Goal: Task Accomplishment & Management: Use online tool/utility

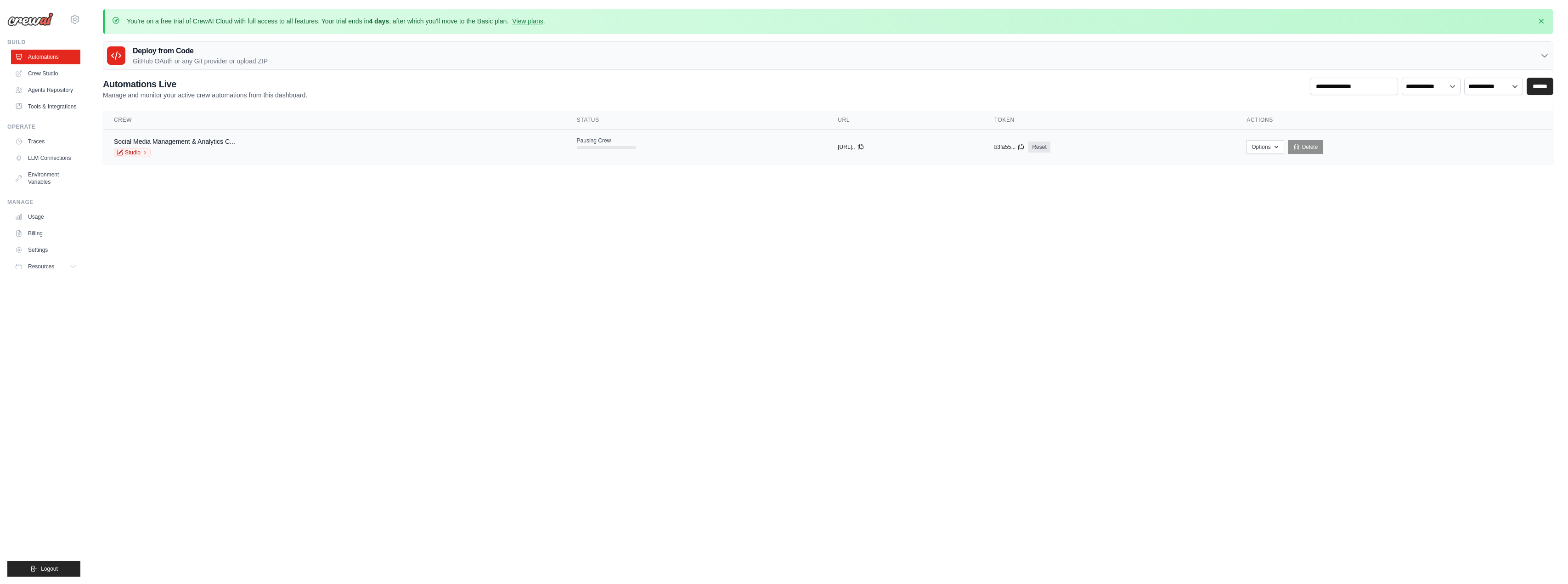
click at [201, 146] on div "Social Media Management & Analytics C... Studio" at bounding box center [174, 146] width 122 height 20
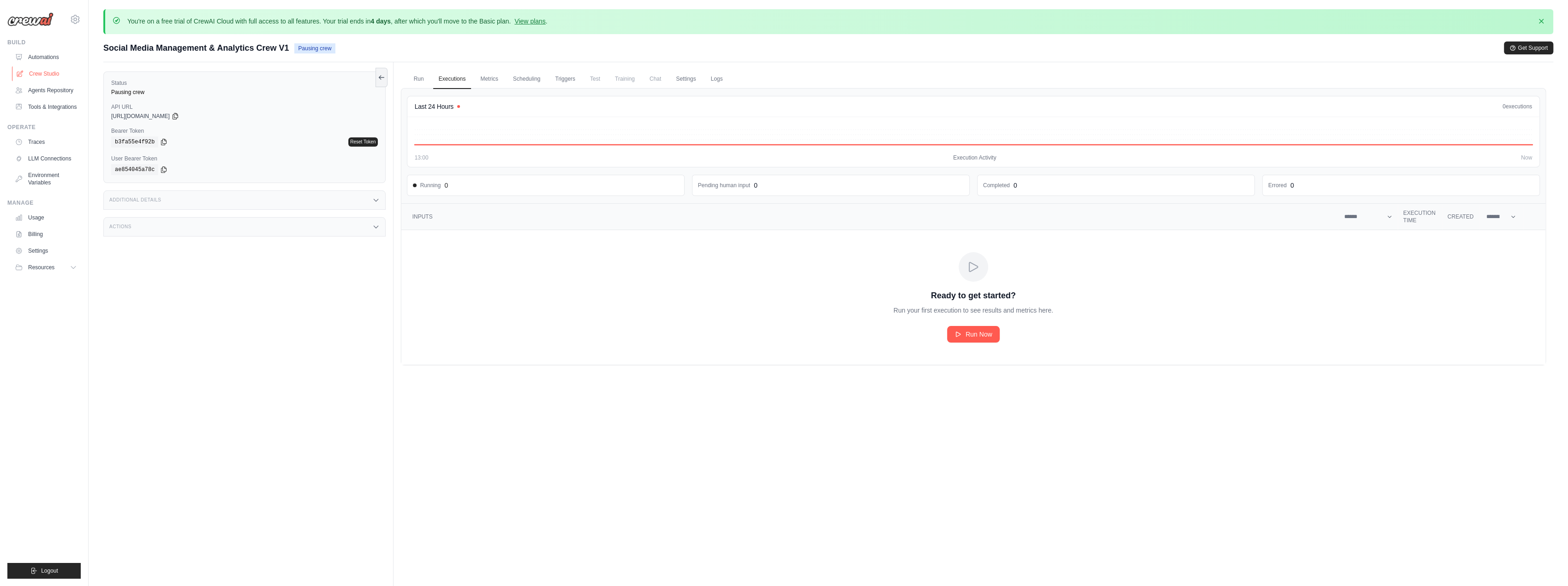
click at [32, 74] on link "Crew Studio" at bounding box center [46, 73] width 70 height 14
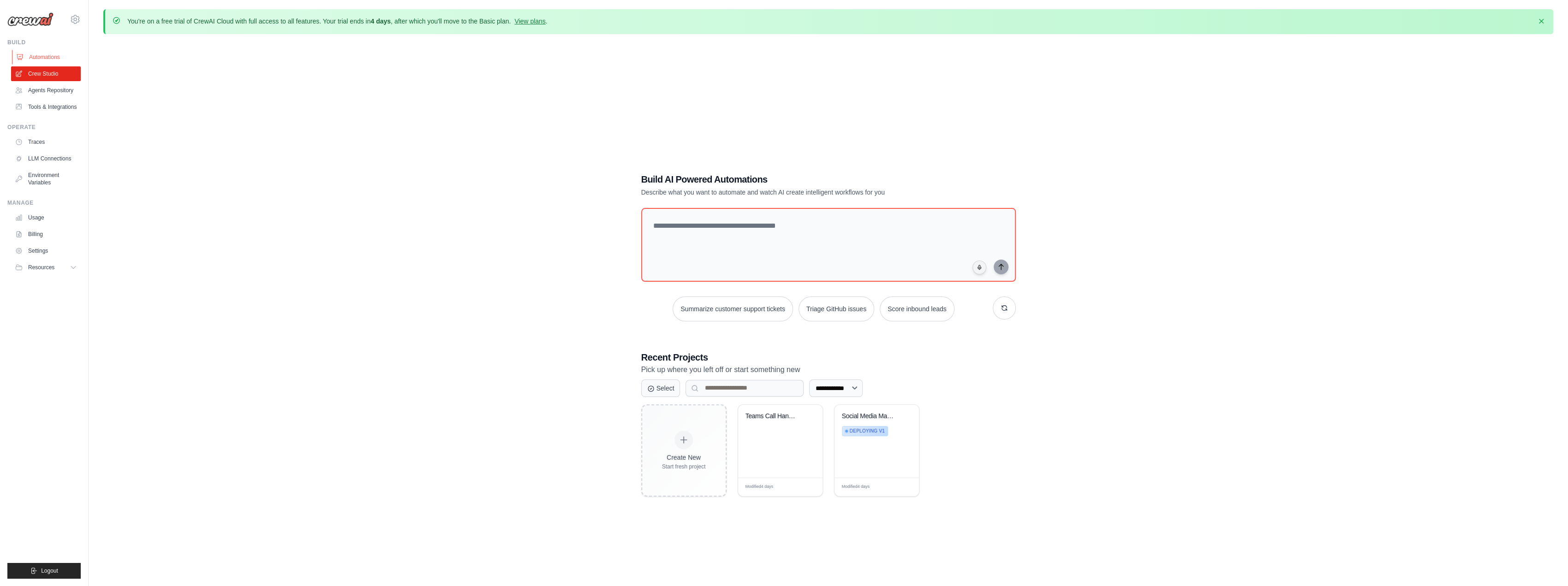
click at [38, 56] on link "Automations" at bounding box center [46, 57] width 70 height 14
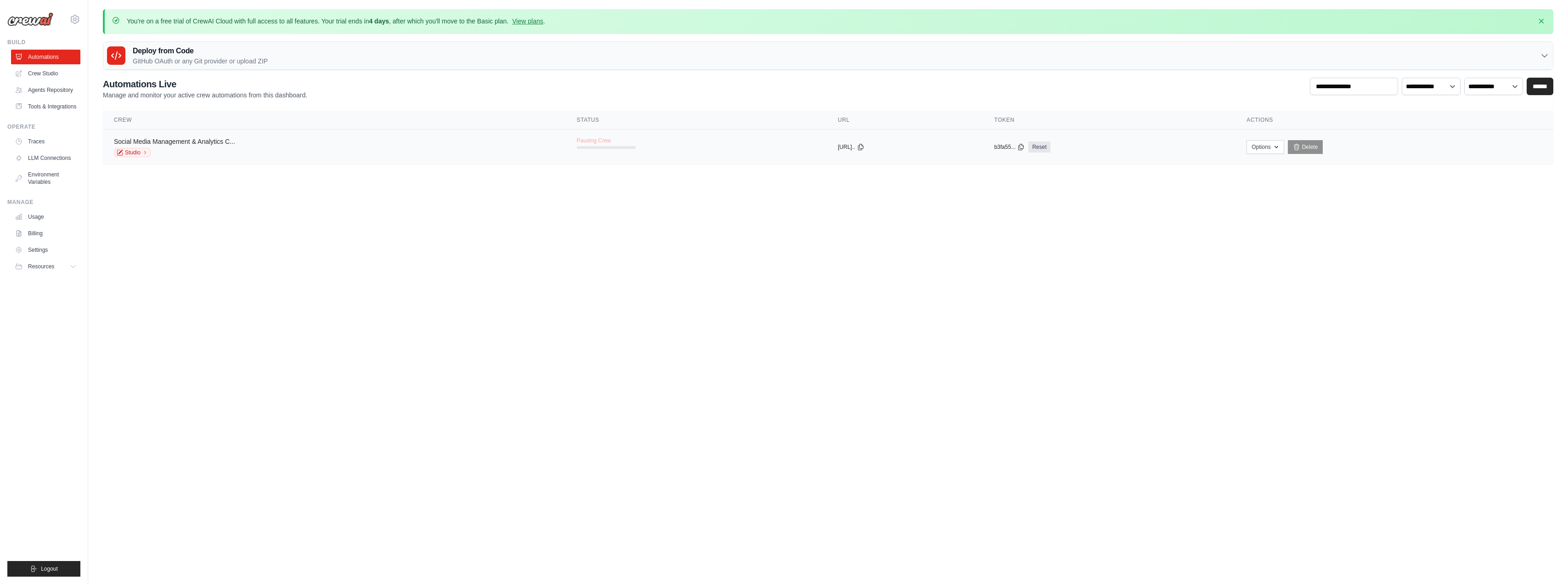
click at [227, 143] on link "Social Media Management & Analytics C..." at bounding box center [174, 142] width 122 height 8
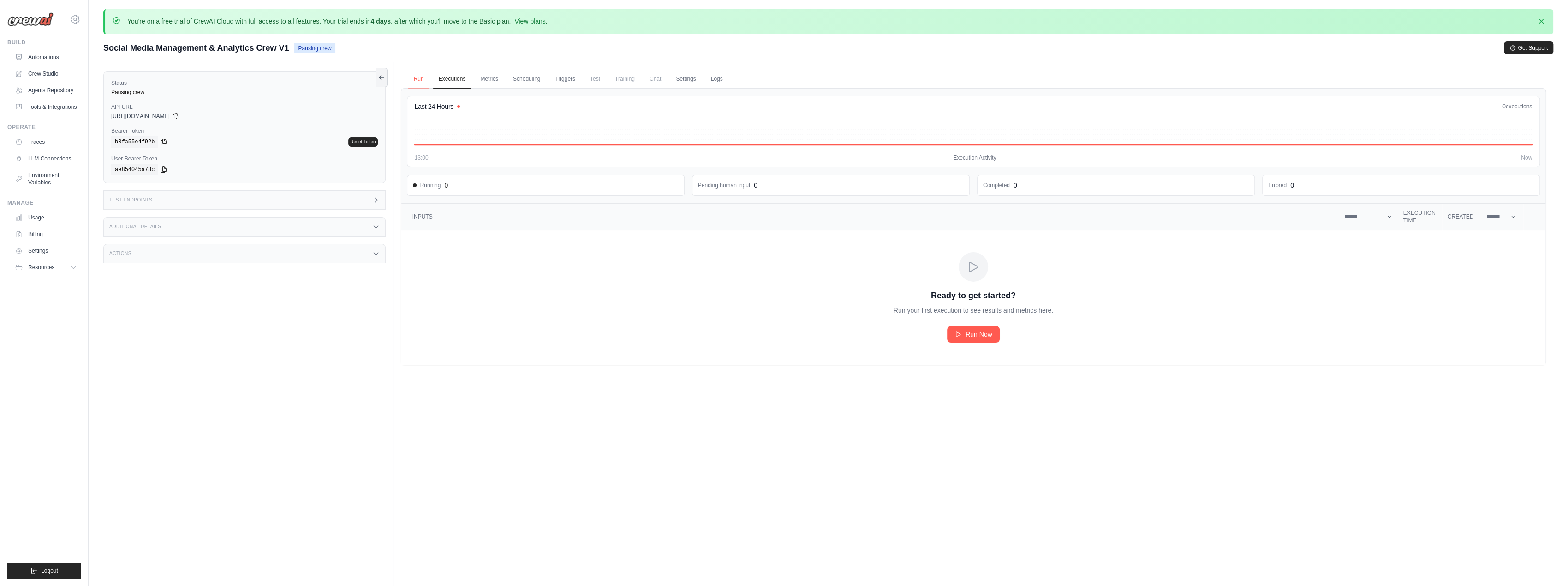
click at [417, 78] on link "Run" at bounding box center [419, 79] width 21 height 19
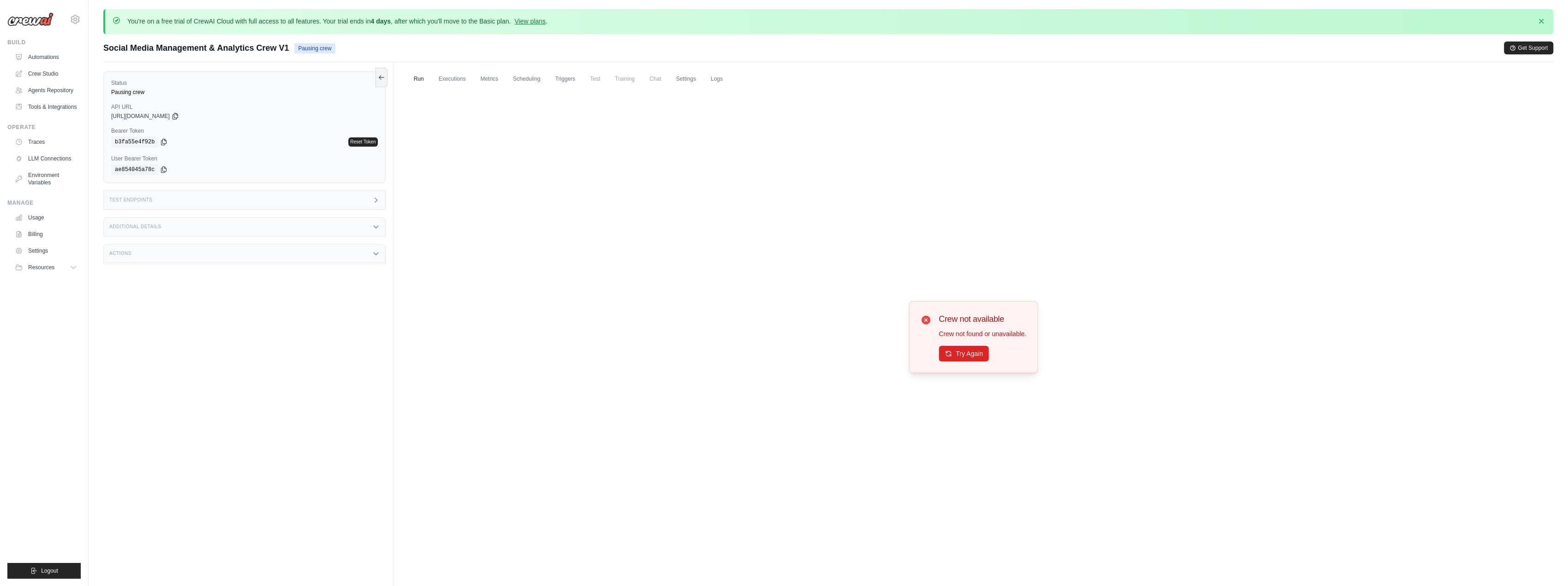
click at [163, 197] on div "Test Endpoints" at bounding box center [244, 200] width 282 height 19
click at [170, 230] on div "Additional Details" at bounding box center [244, 227] width 282 height 19
click at [168, 305] on div "Actions" at bounding box center [244, 308] width 282 height 19
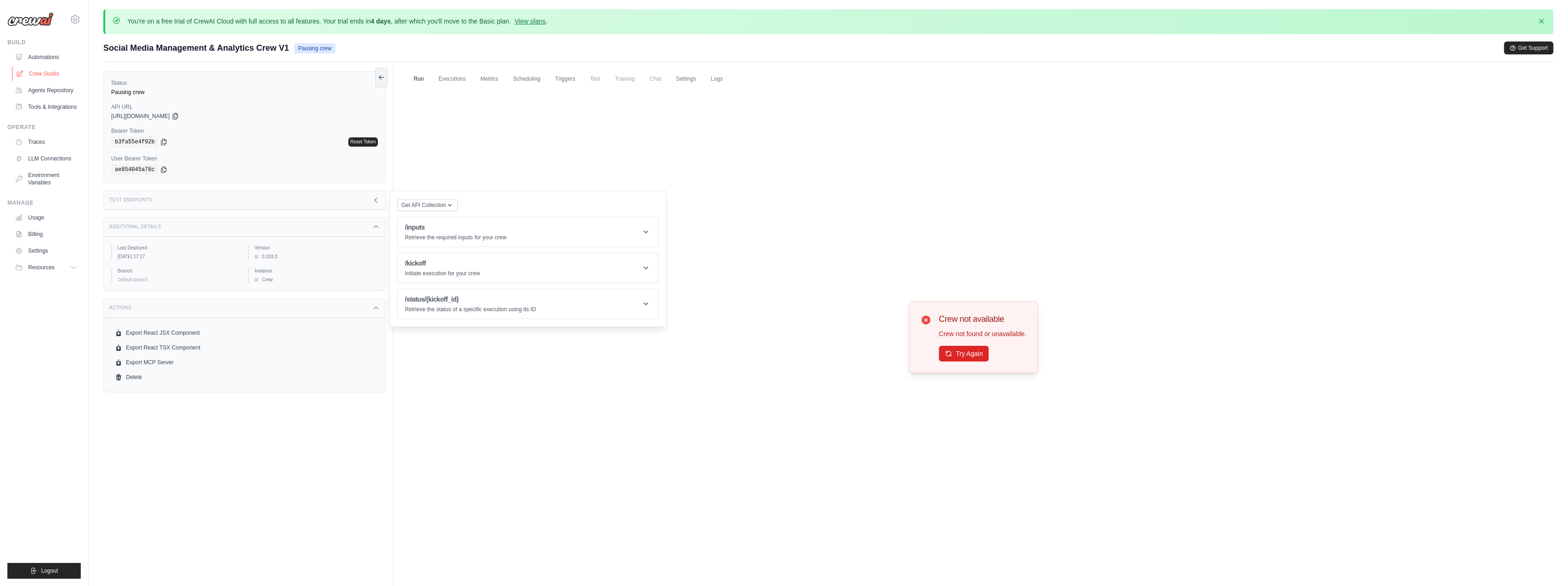
click at [35, 74] on link "Crew Studio" at bounding box center [46, 73] width 70 height 14
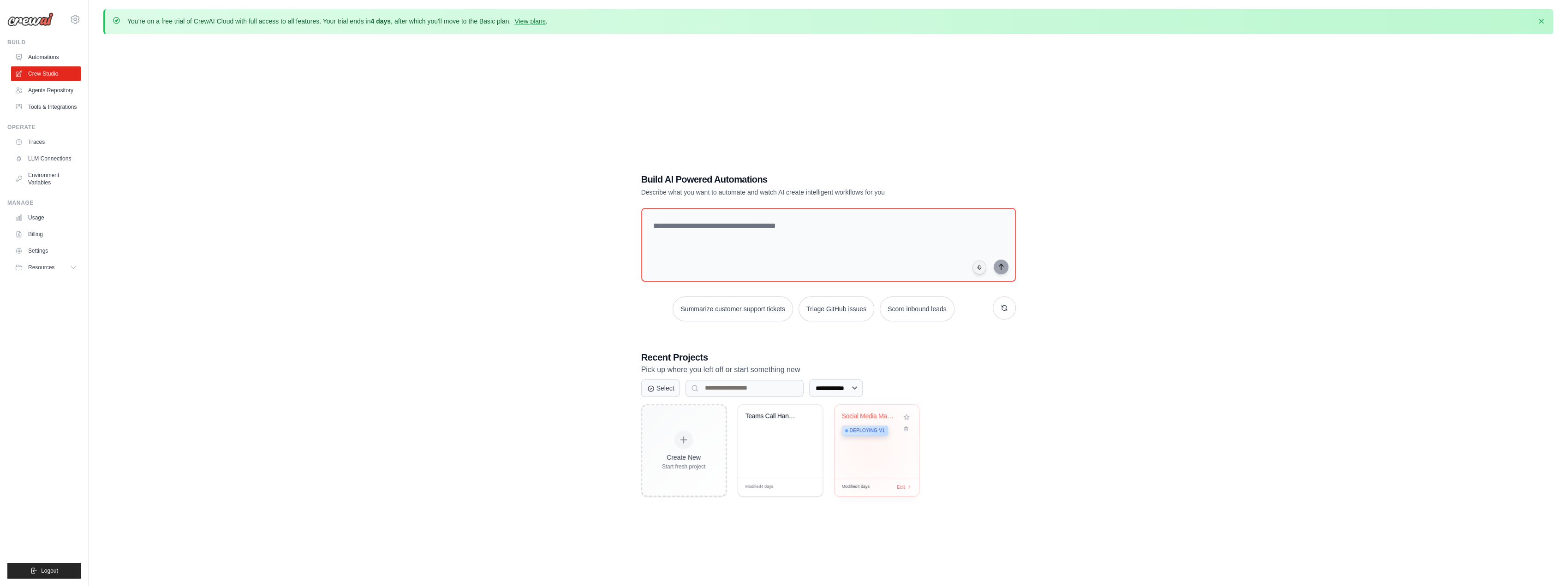
click at [869, 447] on div "Social Media Management & Analytics... Deploying v1" at bounding box center [877, 441] width 84 height 73
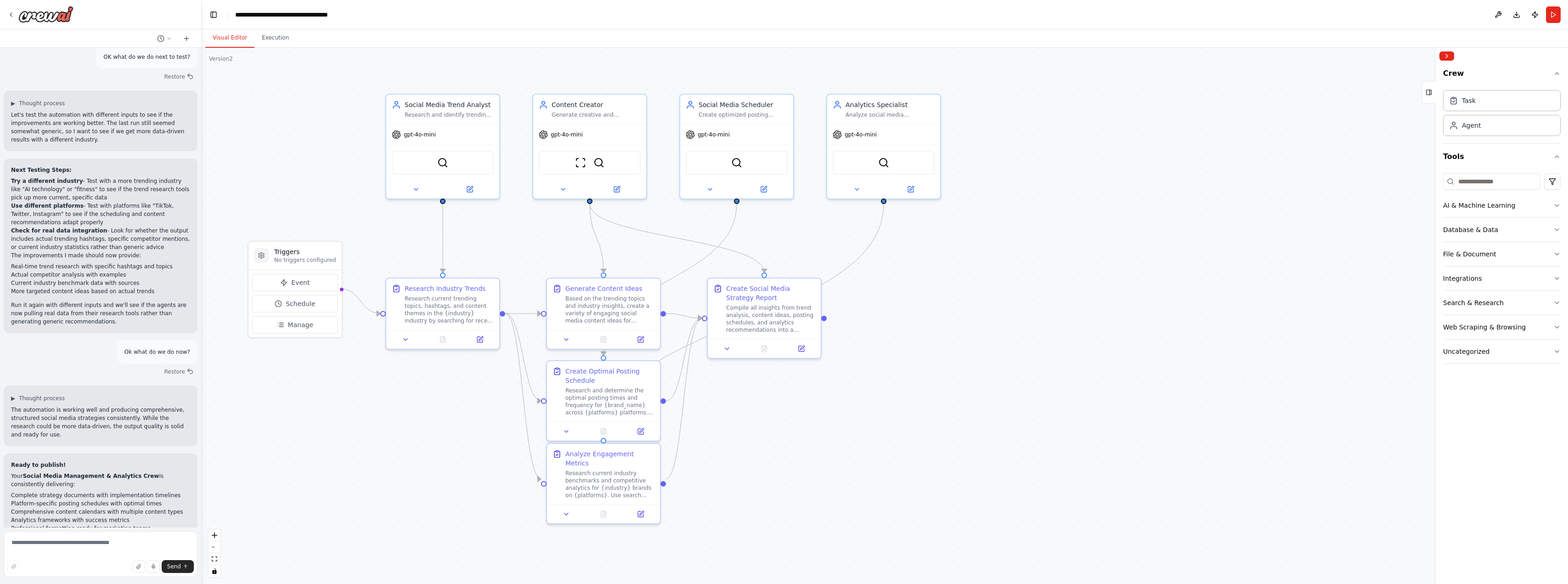
scroll to position [1597, 0]
